Goal: Task Accomplishment & Management: Manage account settings

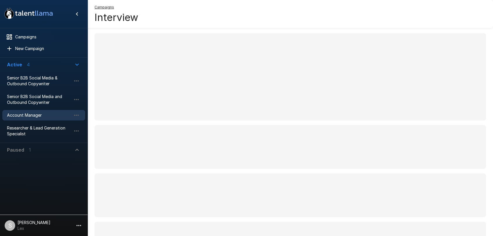
click at [25, 116] on span "Account Manager" at bounding box center [39, 116] width 64 height 6
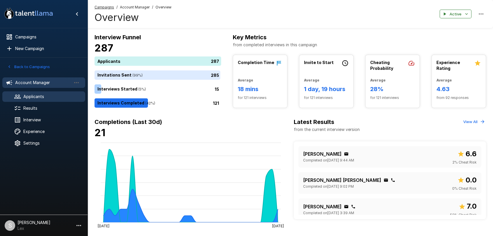
click at [34, 99] on span "Applicants" at bounding box center [51, 97] width 57 height 6
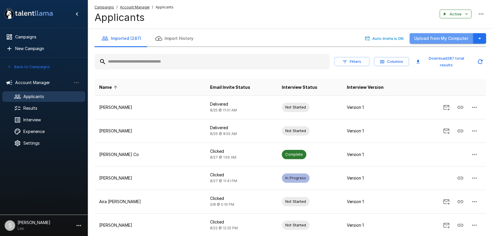
click at [457, 40] on button "Upload from My Computer" at bounding box center [441, 38] width 64 height 11
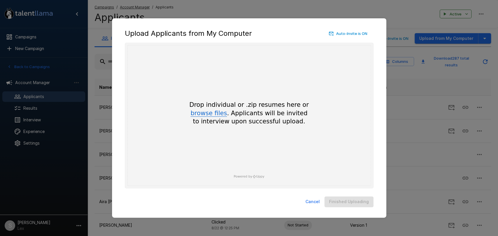
click at [215, 115] on button "browse files" at bounding box center [208, 113] width 36 height 6
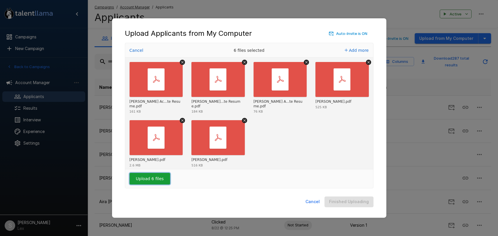
click at [149, 182] on button "Upload 6 files" at bounding box center [149, 179] width 41 height 12
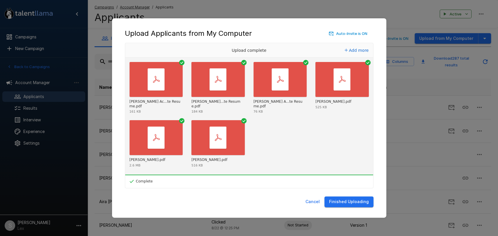
click at [338, 202] on button "Finished Uploading" at bounding box center [348, 202] width 49 height 11
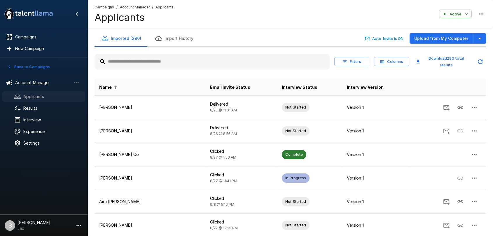
click at [31, 101] on div "Applicants" at bounding box center [43, 97] width 83 height 10
click at [30, 106] on span "Results" at bounding box center [51, 109] width 57 height 6
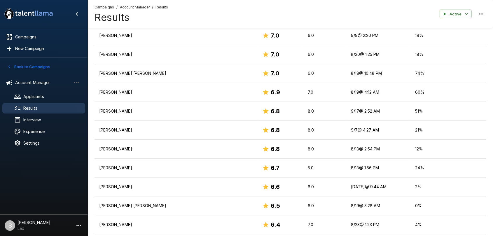
scroll to position [387, 0]
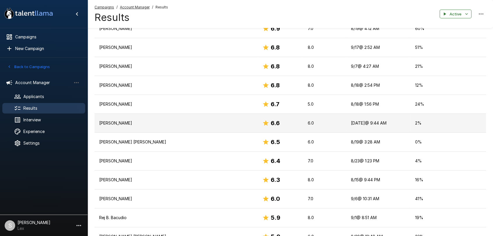
click at [174, 119] on td "[PERSON_NAME]" at bounding box center [175, 123] width 163 height 19
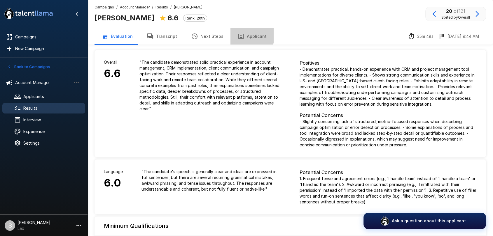
click at [244, 35] on button "Applicant" at bounding box center [251, 36] width 43 height 16
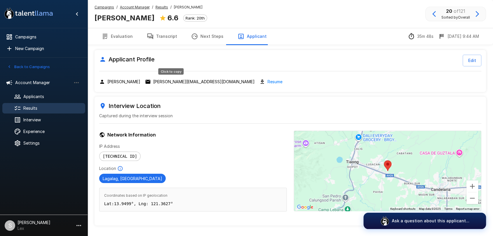
click at [183, 81] on p "[PERSON_NAME][EMAIL_ADDRESS][DOMAIN_NAME]" at bounding box center [203, 82] width 101 height 6
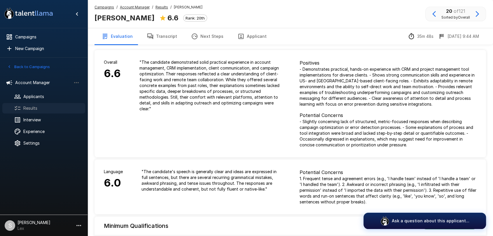
click at [31, 107] on span "Results" at bounding box center [51, 109] width 57 height 6
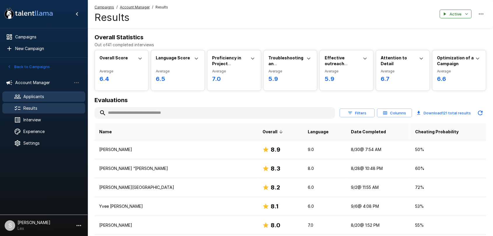
click at [33, 95] on span "Applicants" at bounding box center [51, 97] width 57 height 6
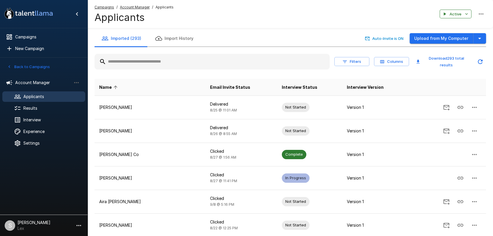
click at [175, 40] on button "Import History" at bounding box center [174, 38] width 52 height 16
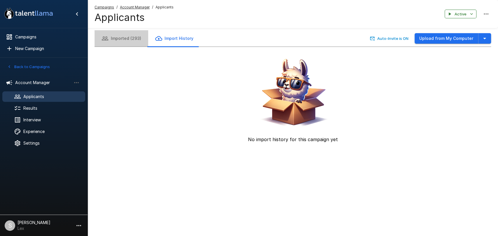
click at [139, 37] on button "Imported (293)" at bounding box center [121, 38] width 54 height 16
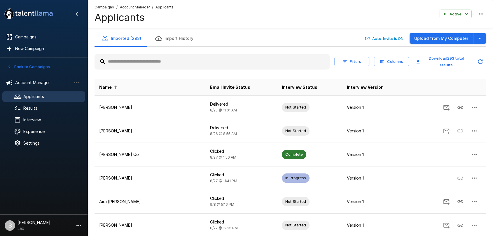
click at [168, 38] on button "Import History" at bounding box center [174, 38] width 52 height 16
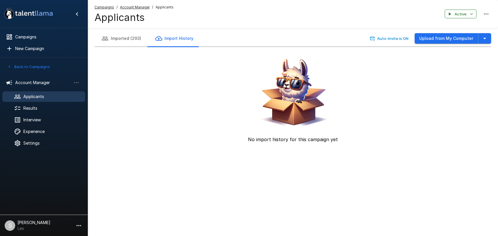
click at [122, 39] on button "Imported (293)" at bounding box center [121, 38] width 54 height 16
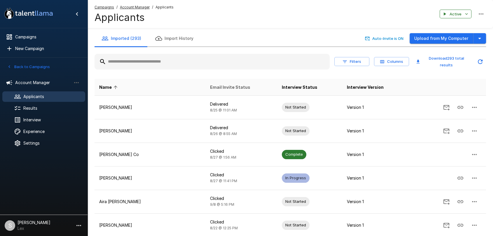
click at [214, 88] on span "Email Invite Status" at bounding box center [230, 87] width 40 height 7
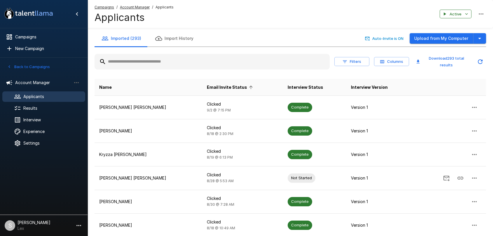
click at [214, 88] on span "Email Invite Status" at bounding box center [231, 87] width 48 height 7
click at [219, 83] on th "Email Invite Status" at bounding box center [242, 87] width 80 height 17
click at [117, 37] on button "Imported (293)" at bounding box center [121, 38] width 54 height 16
